Goal: Task Accomplishment & Management: Manage account settings

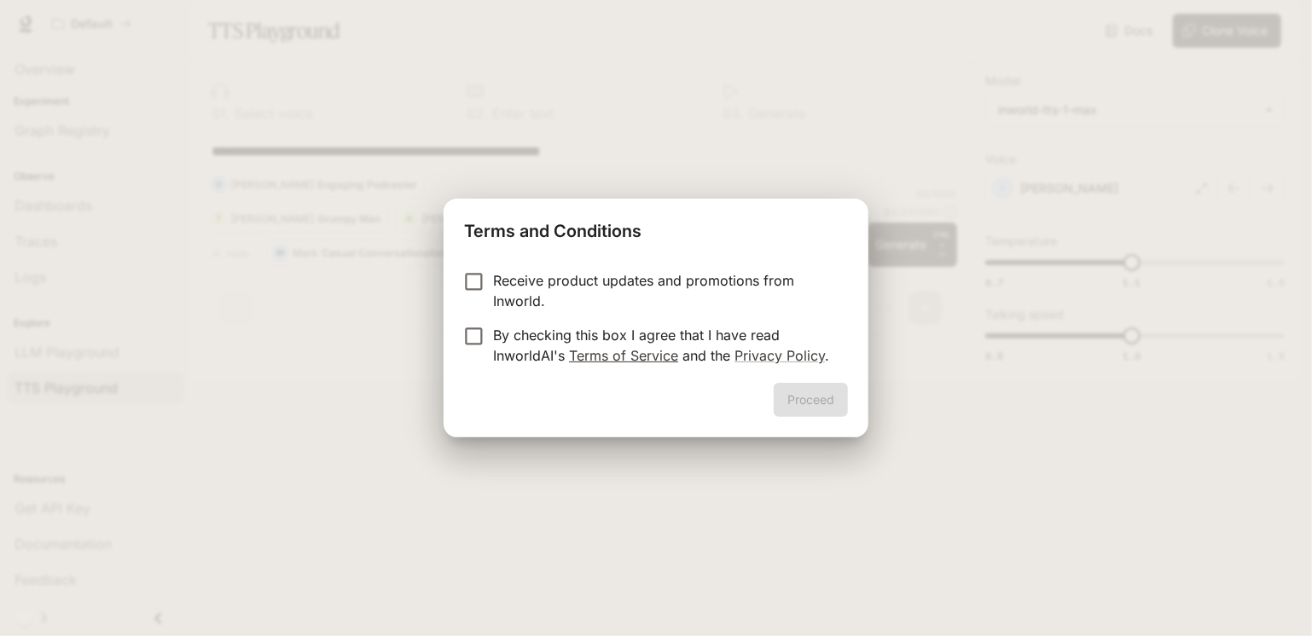
click at [619, 359] on link "Terms of Service" at bounding box center [623, 355] width 109 height 17
click at [803, 400] on button "Proceed" at bounding box center [811, 400] width 74 height 34
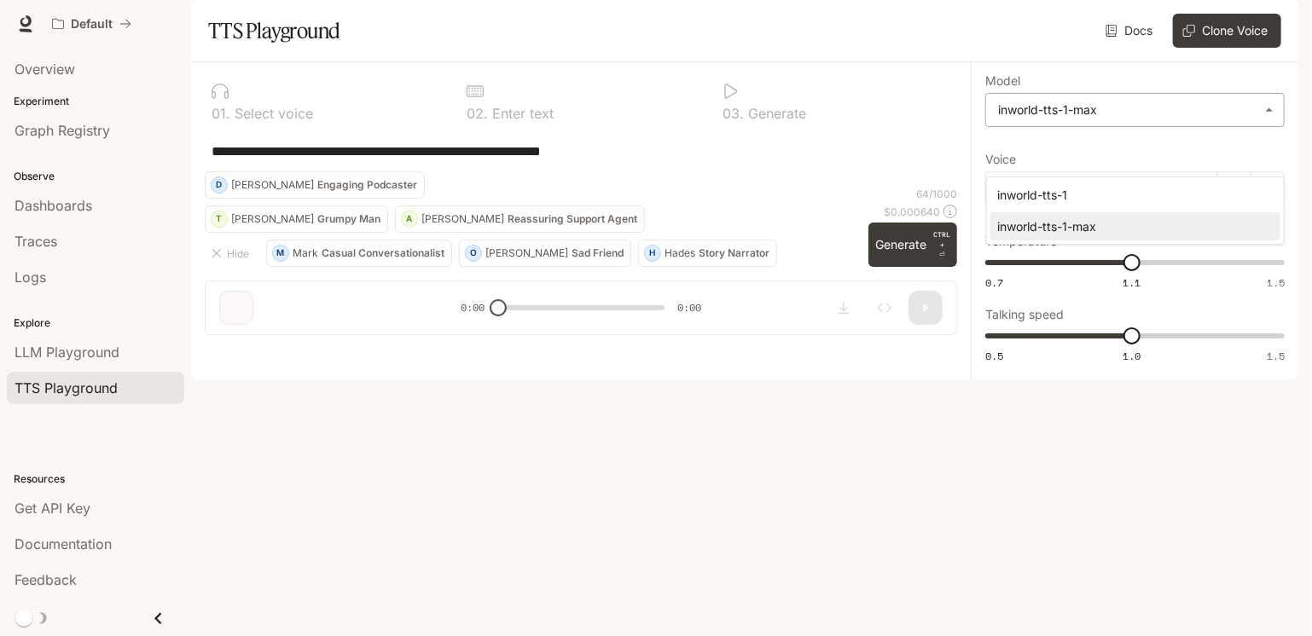
click at [1259, 159] on body "**********" at bounding box center [656, 318] width 1312 height 636
click at [1259, 159] on div at bounding box center [656, 318] width 1312 height 636
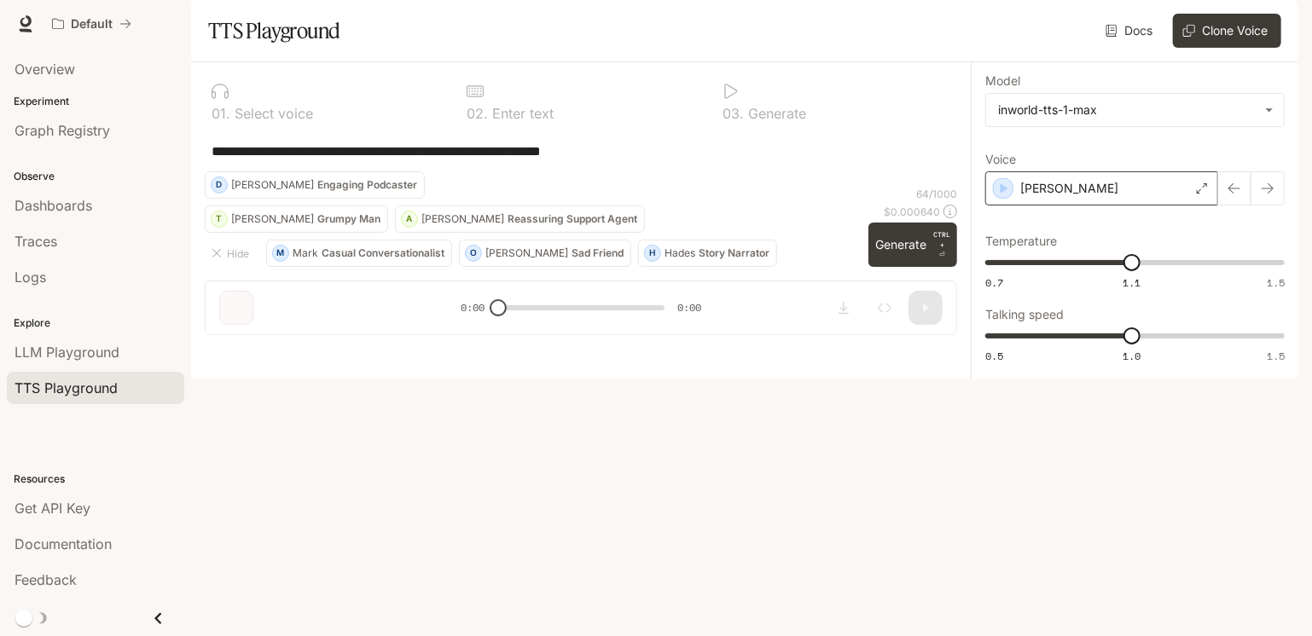
click at [1206, 194] on icon at bounding box center [1202, 188] width 10 height 10
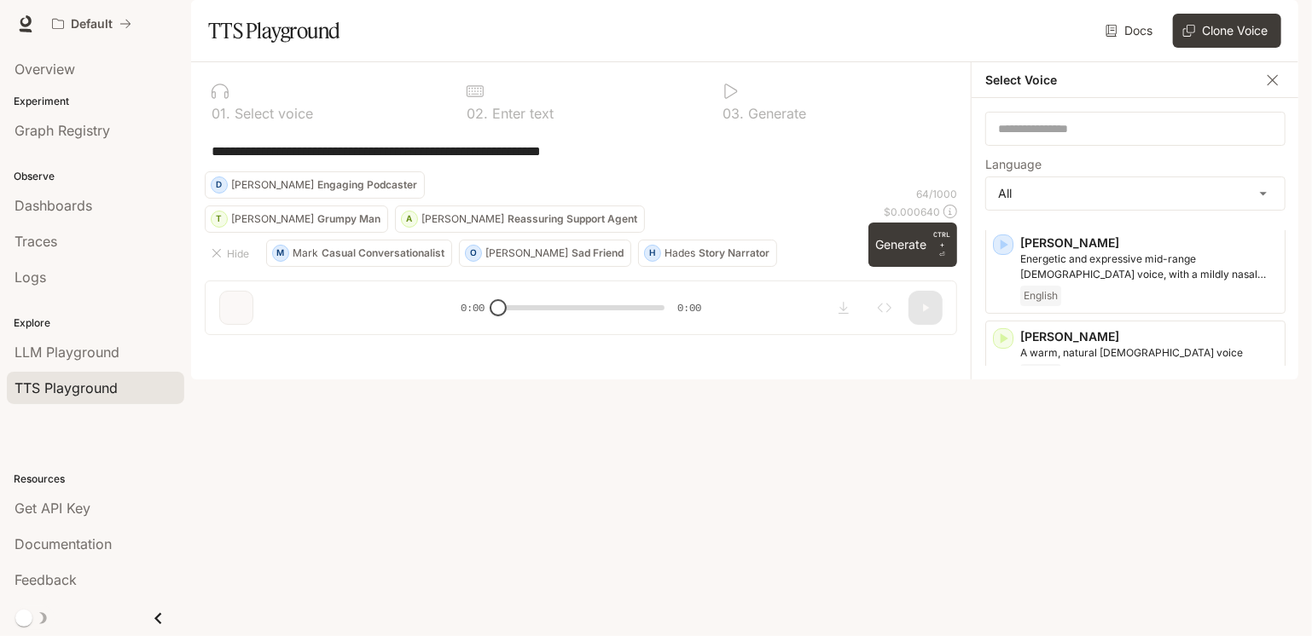
scroll to position [149, 0]
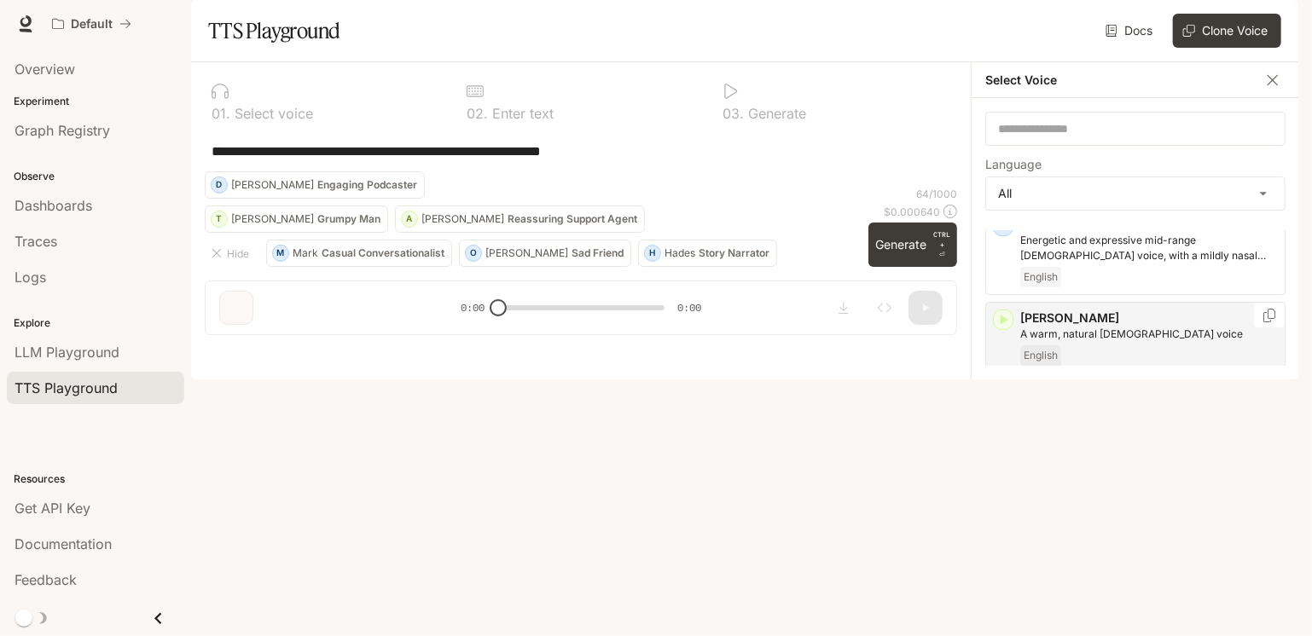
click at [1003, 325] on icon "button" at bounding box center [1004, 320] width 8 height 10
click at [1004, 325] on icon "button" at bounding box center [1004, 320] width 8 height 10
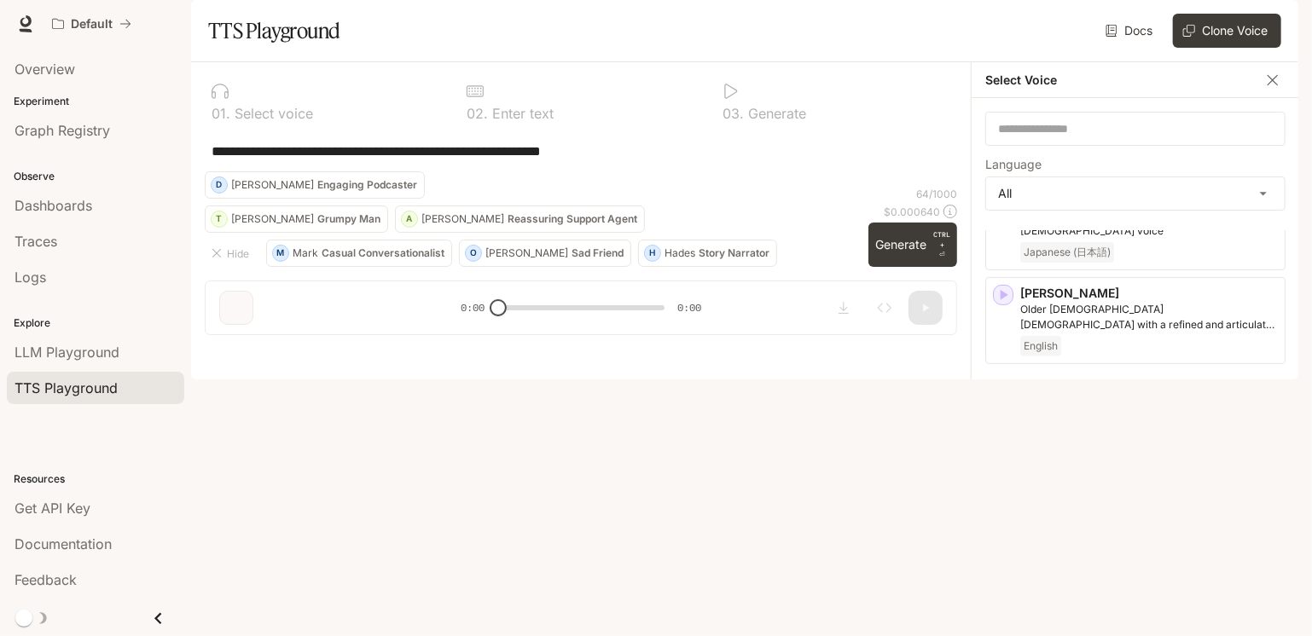
scroll to position [365, 0]
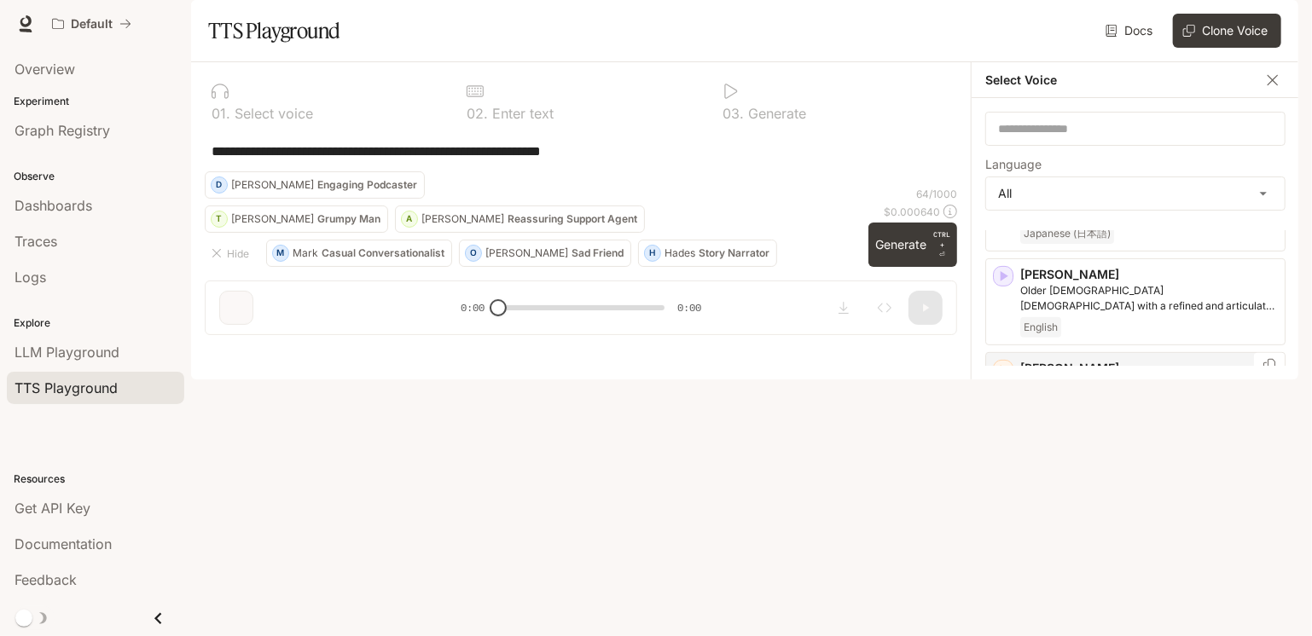
click at [1000, 379] on icon "button" at bounding box center [1002, 370] width 17 height 17
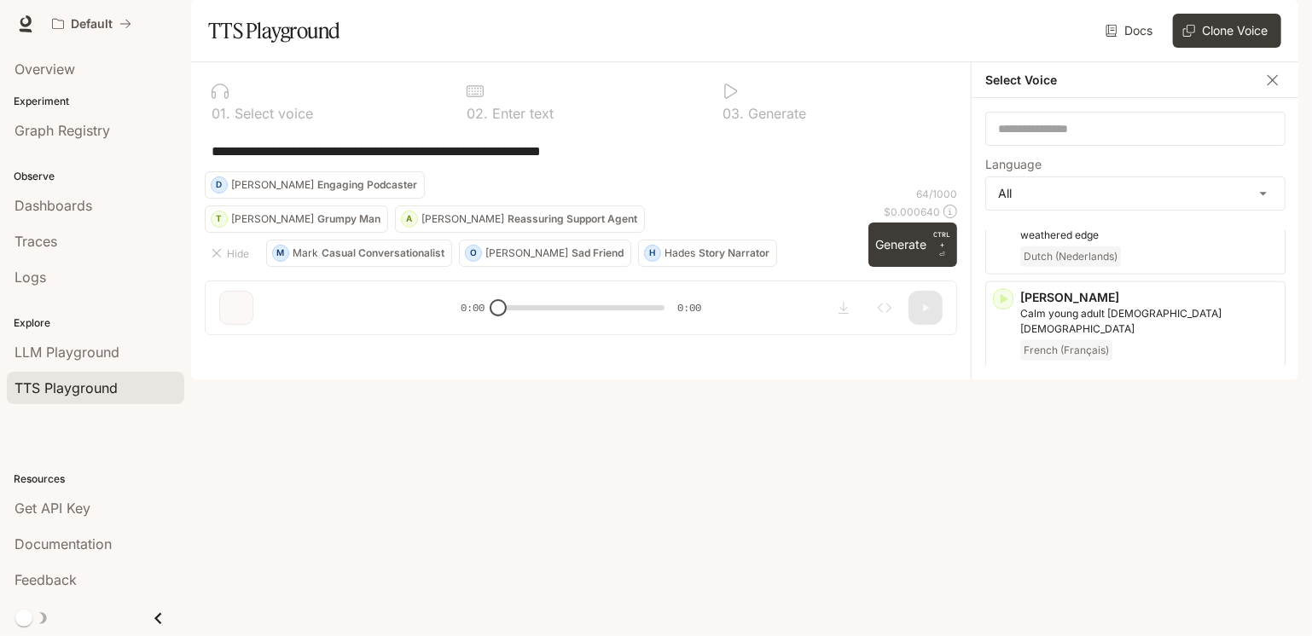
scroll to position [1001, 0]
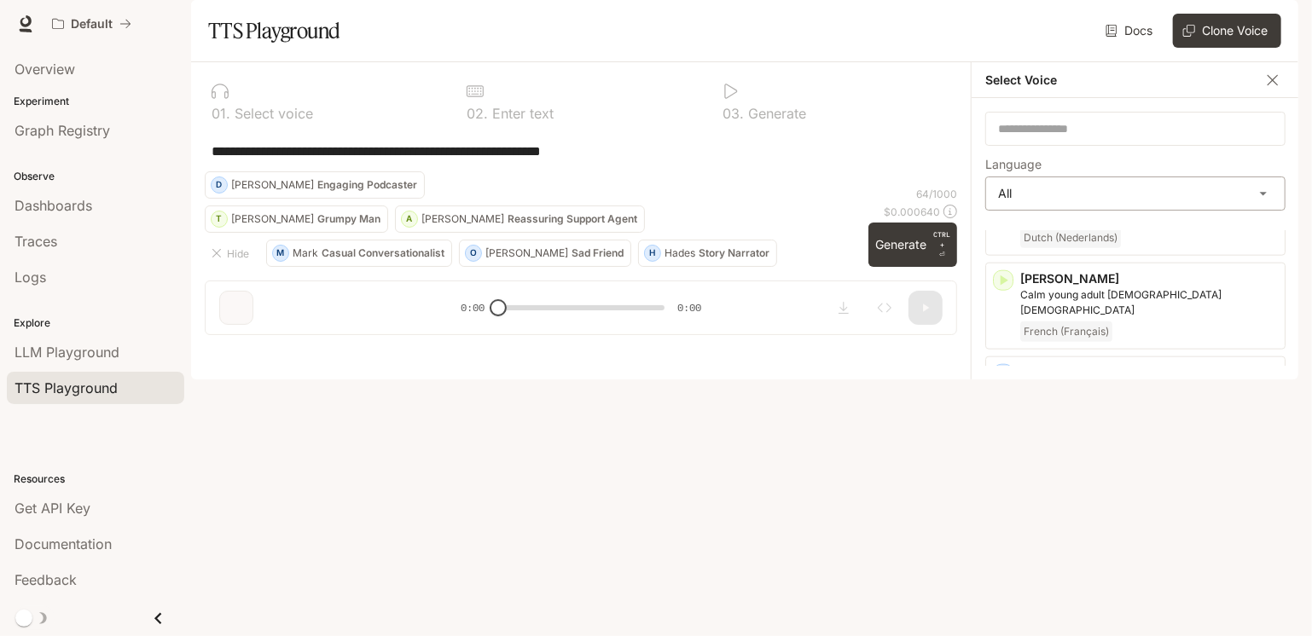
click at [1267, 249] on body "**********" at bounding box center [656, 318] width 1312 height 636
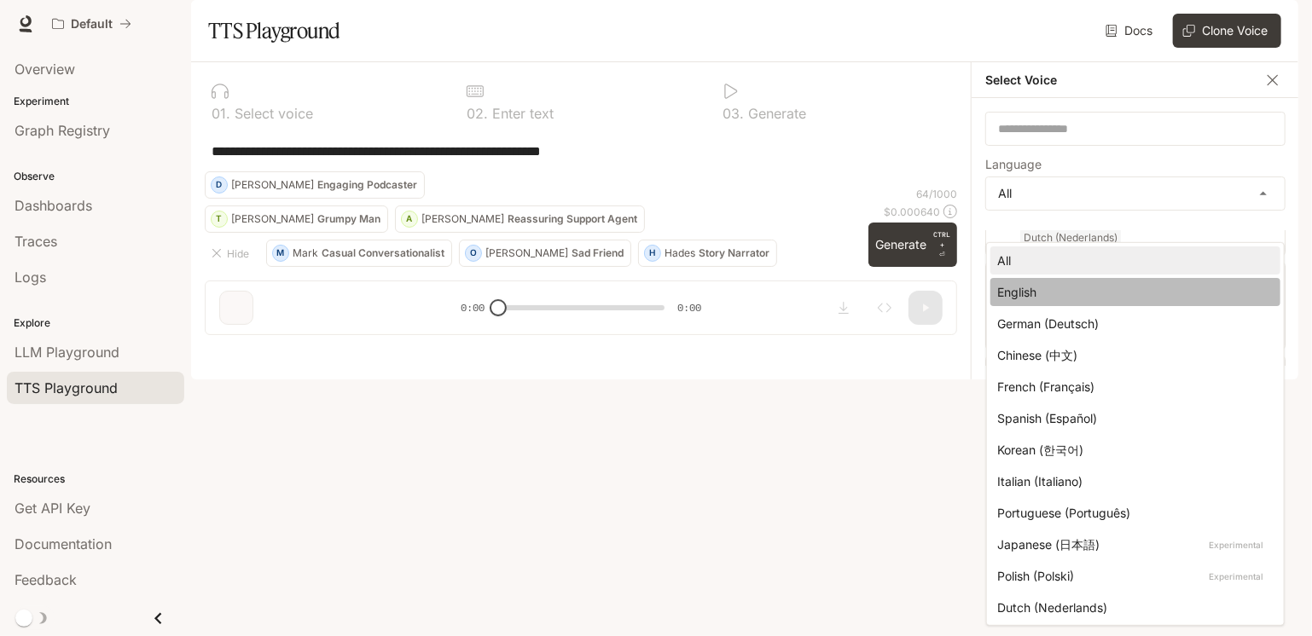
click at [1040, 289] on div "English" at bounding box center [1132, 292] width 270 height 18
type input "*****"
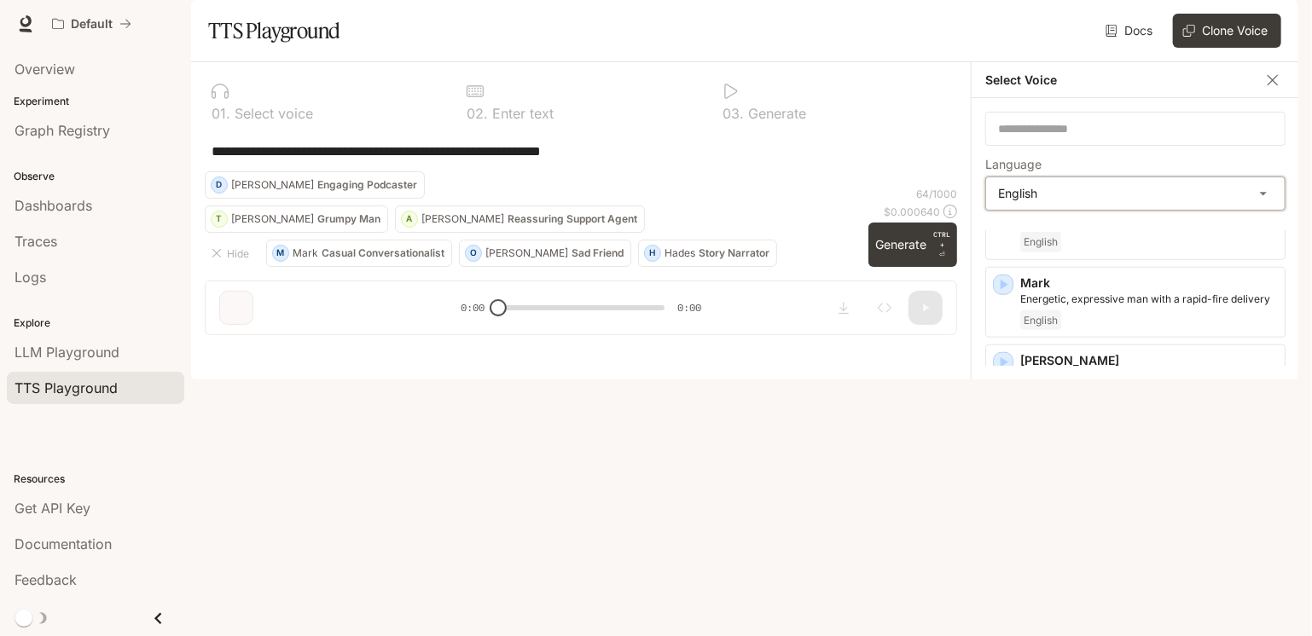
scroll to position [726, 0]
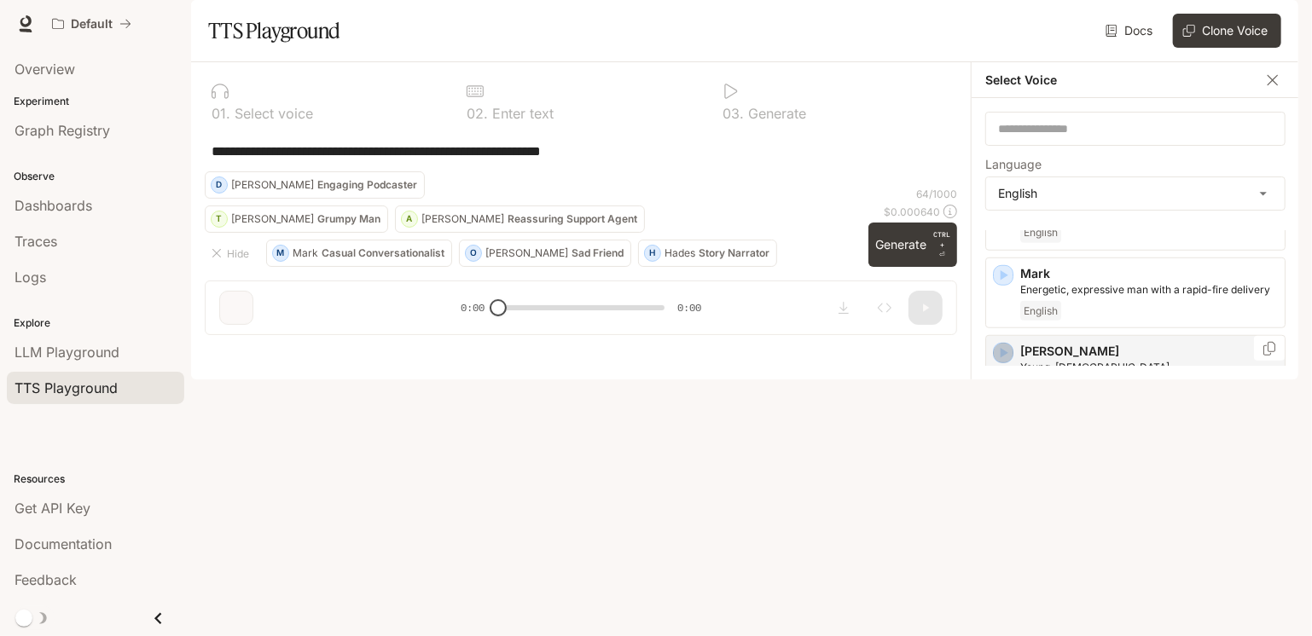
click at [1009, 362] on icon "button" at bounding box center [1002, 353] width 17 height 17
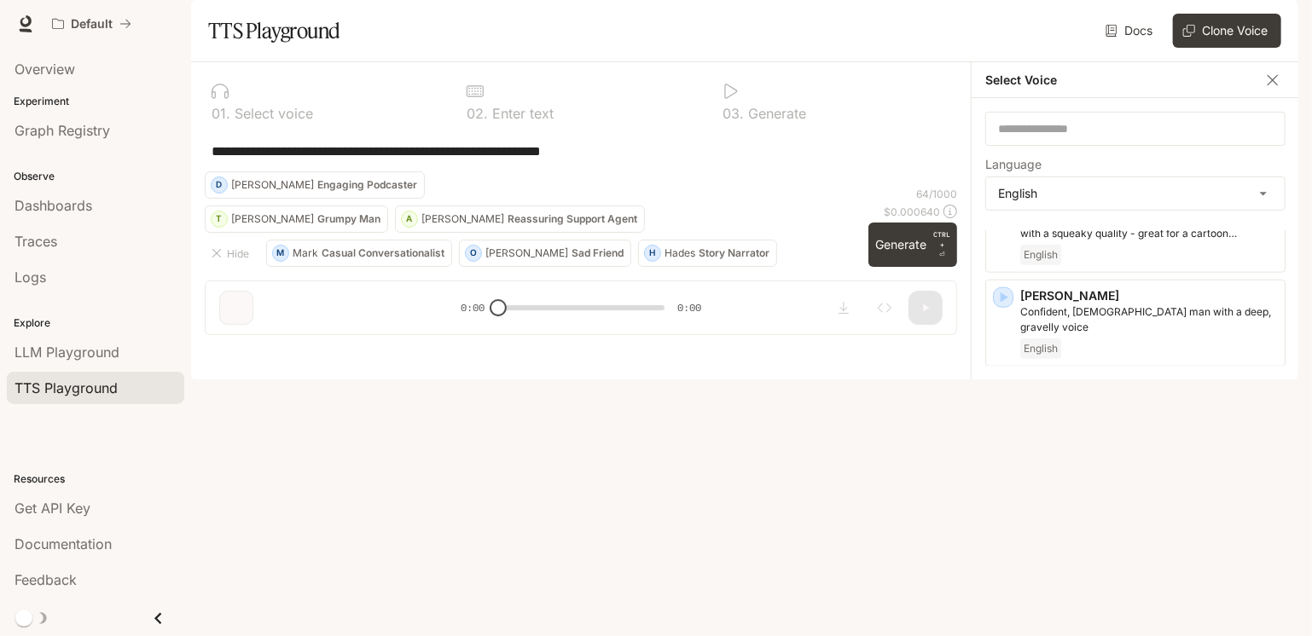
scroll to position [972, 0]
click at [1000, 397] on icon "button" at bounding box center [1002, 388] width 17 height 17
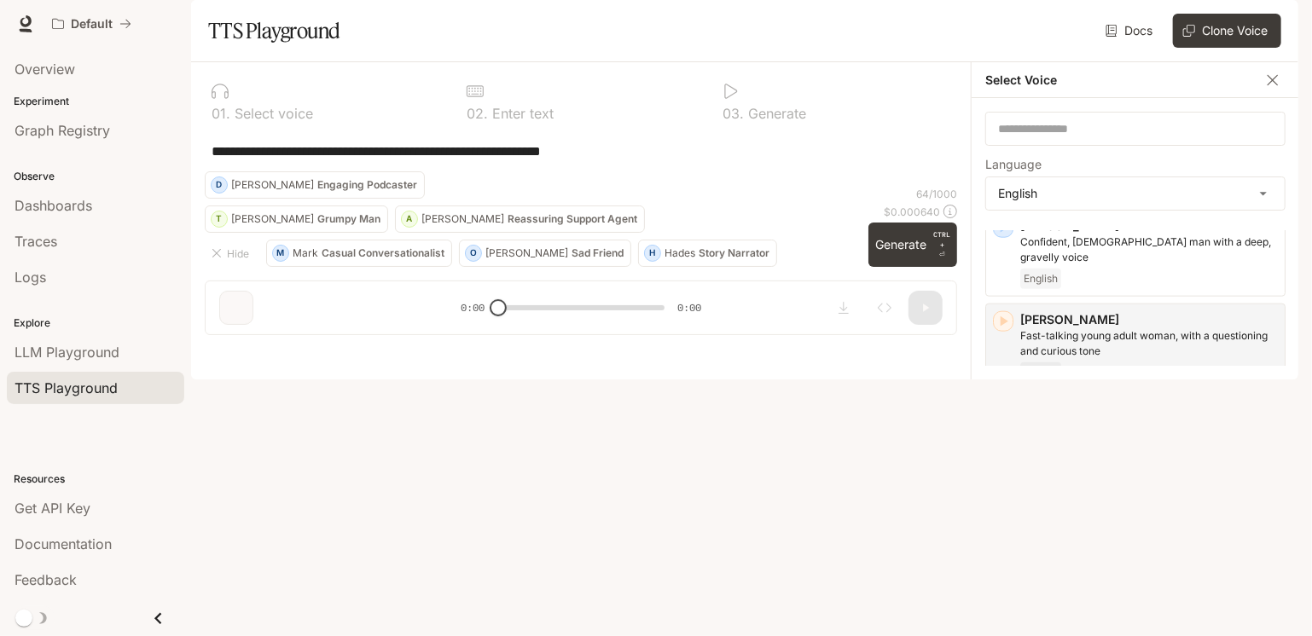
scroll to position [1092, 0]
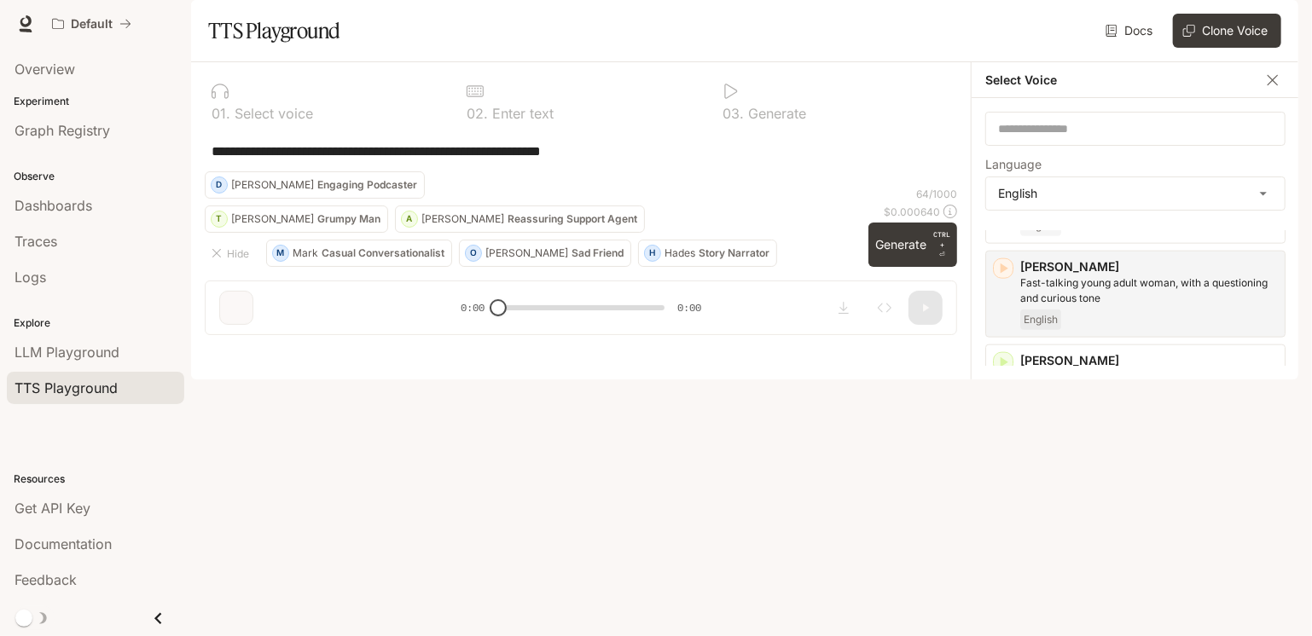
click at [1006, 545] on icon "button" at bounding box center [1004, 550] width 8 height 10
click at [1278, 16] on img "button" at bounding box center [1274, 24] width 24 height 24
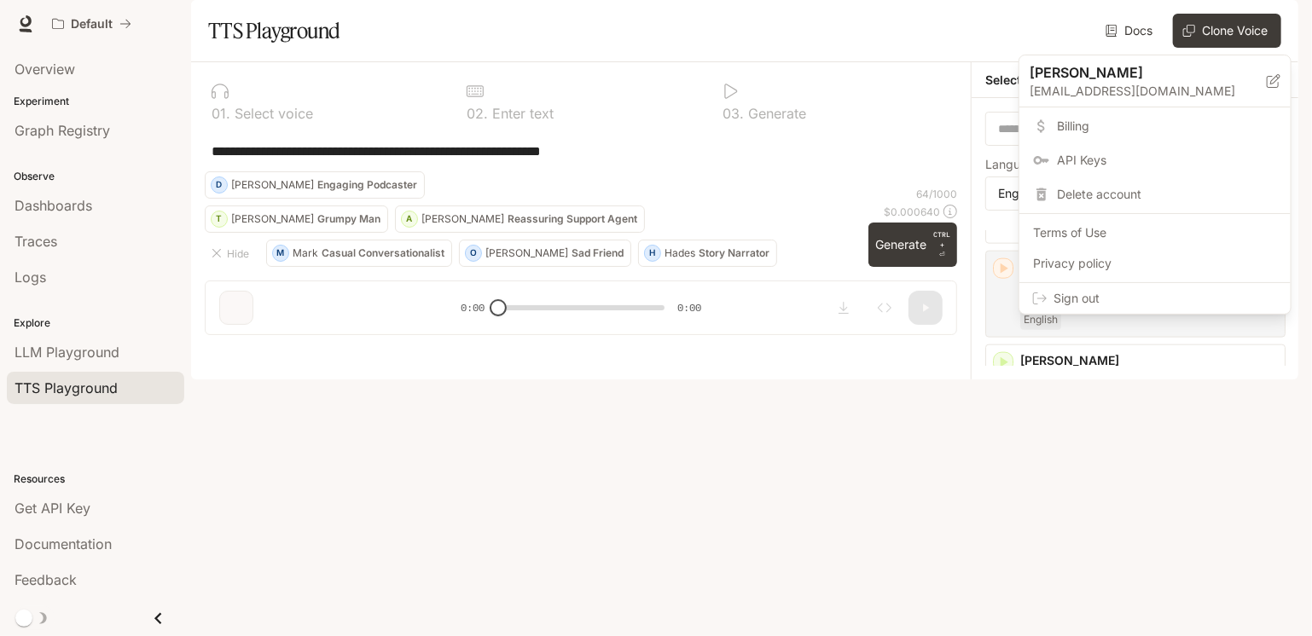
click at [1085, 291] on span "Sign out" at bounding box center [1164, 298] width 223 height 17
